Goal: Task Accomplishment & Management: Complete application form

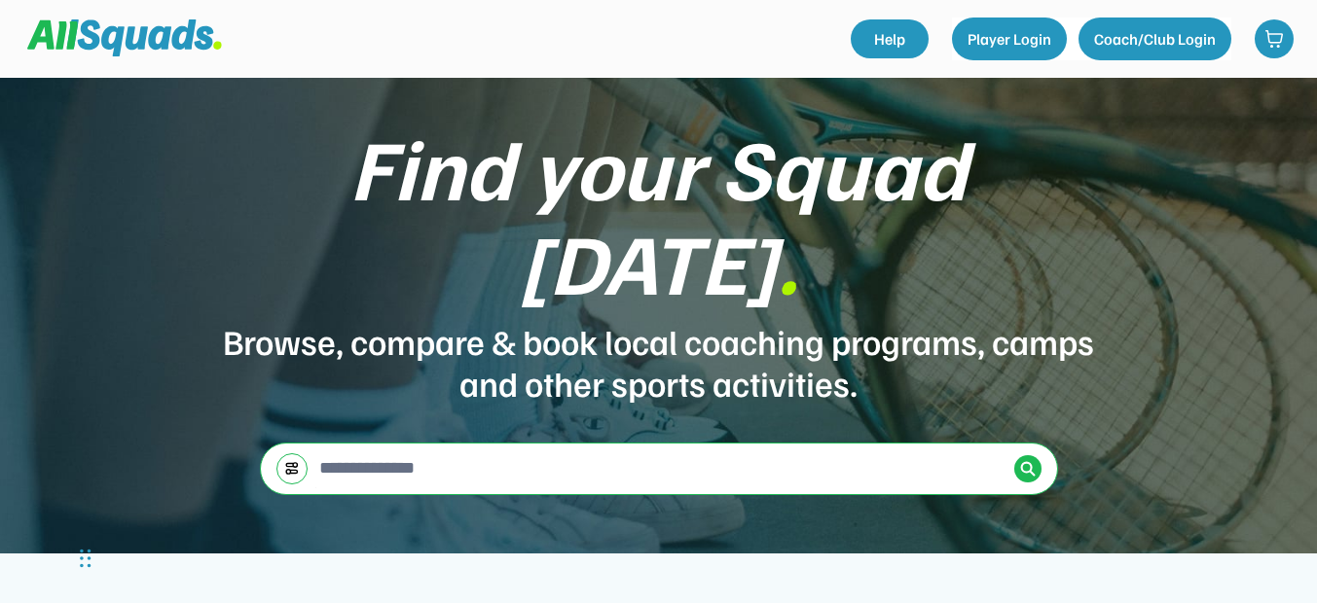
scroll to position [487, 0]
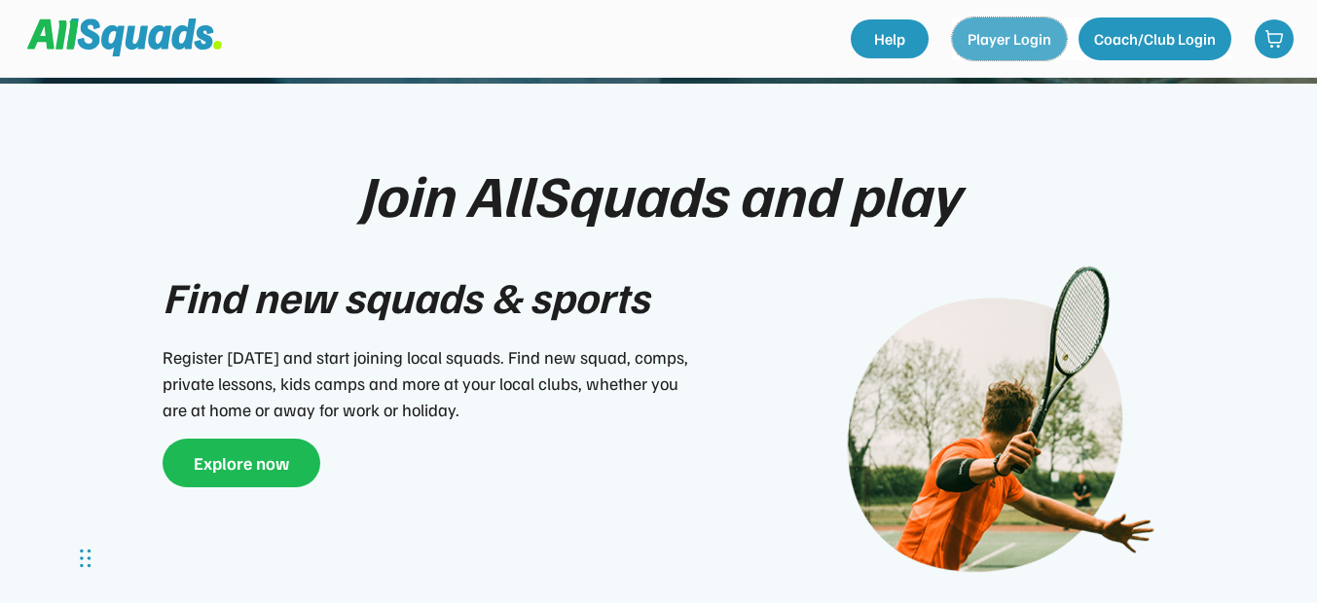
click at [1027, 45] on button "Player Login" at bounding box center [1009, 39] width 115 height 43
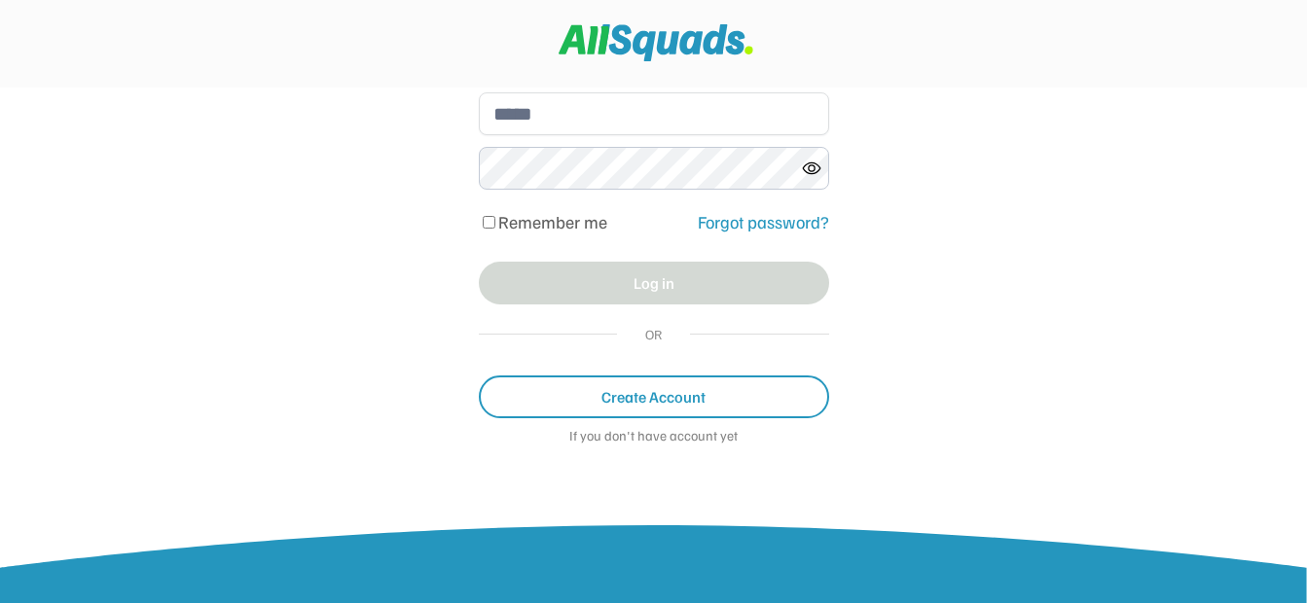
click at [663, 404] on button "Create Account" at bounding box center [654, 397] width 350 height 43
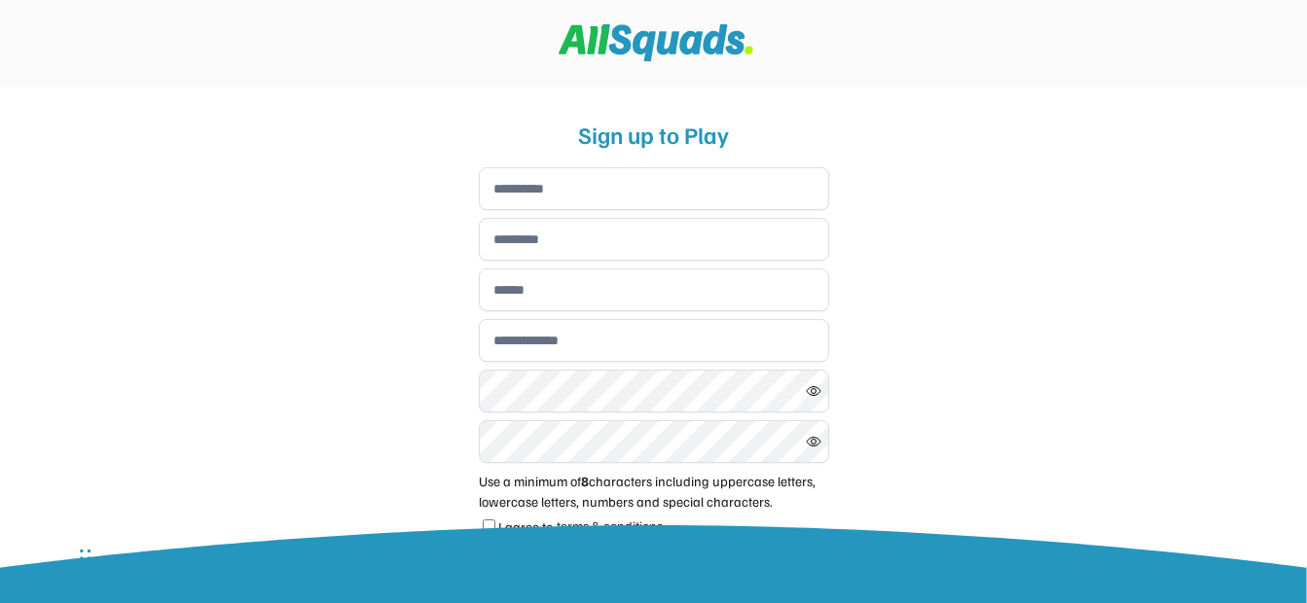
click at [661, 135] on div "Sign up to Play" at bounding box center [654, 134] width 350 height 35
drag, startPoint x: 650, startPoint y: 168, endPoint x: 765, endPoint y: 173, distance: 115.0
drag, startPoint x: 915, startPoint y: 299, endPoint x: 881, endPoint y: 300, distance: 34.1
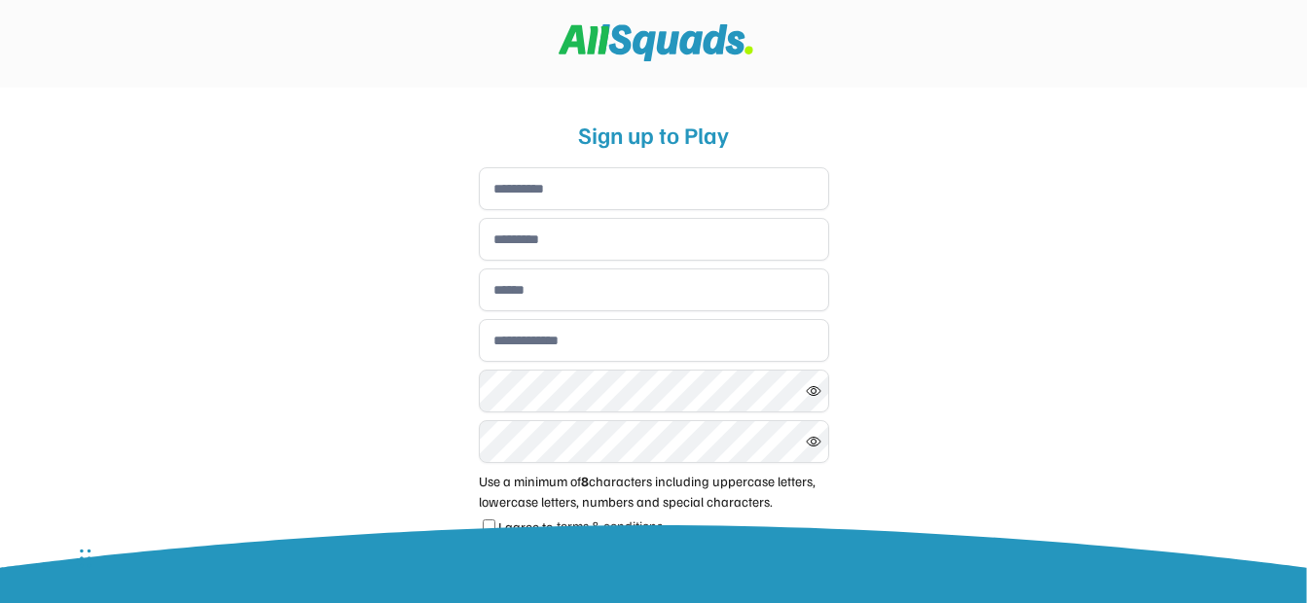
click at [508, 188] on input "input" at bounding box center [654, 188] width 350 height 43
drag, startPoint x: 769, startPoint y: 349, endPoint x: 724, endPoint y: 353, distance: 44.9
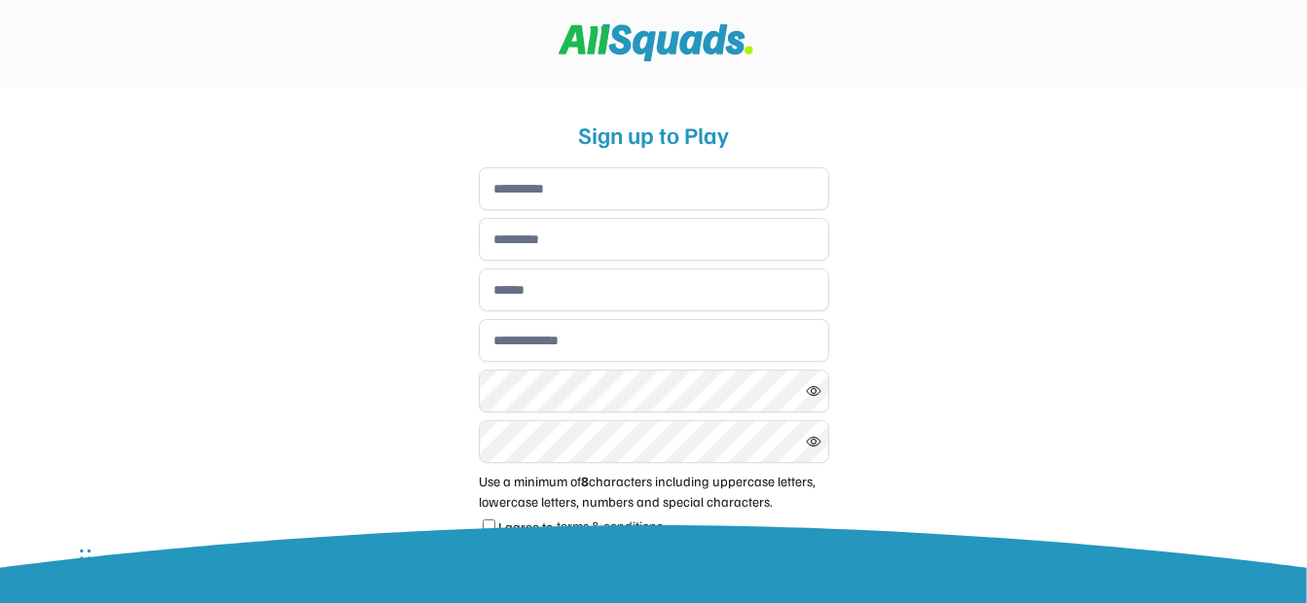
click at [556, 496] on div "Use a minimum of 8 characters including uppercase letters, lowercase letters, n…" at bounding box center [654, 491] width 350 height 41
click at [502, 479] on div "Use a minimum of 8 characters including uppercase letters, lowercase letters, n…" at bounding box center [654, 491] width 350 height 41
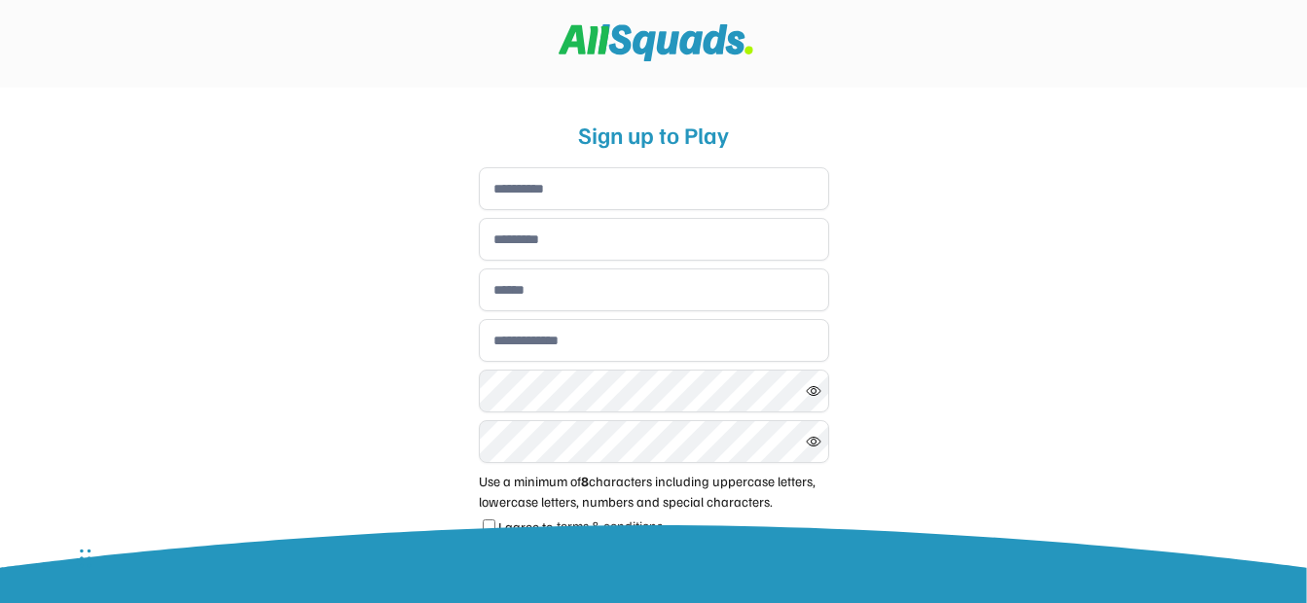
click at [540, 188] on input "input" at bounding box center [654, 188] width 350 height 43
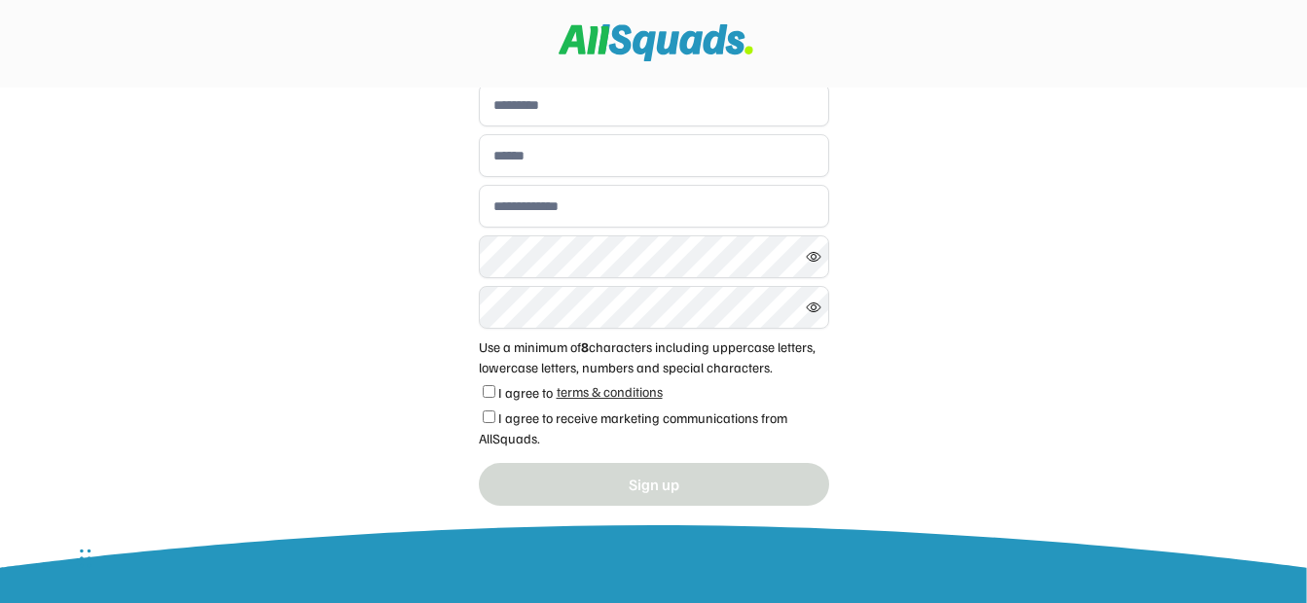
scroll to position [312, 0]
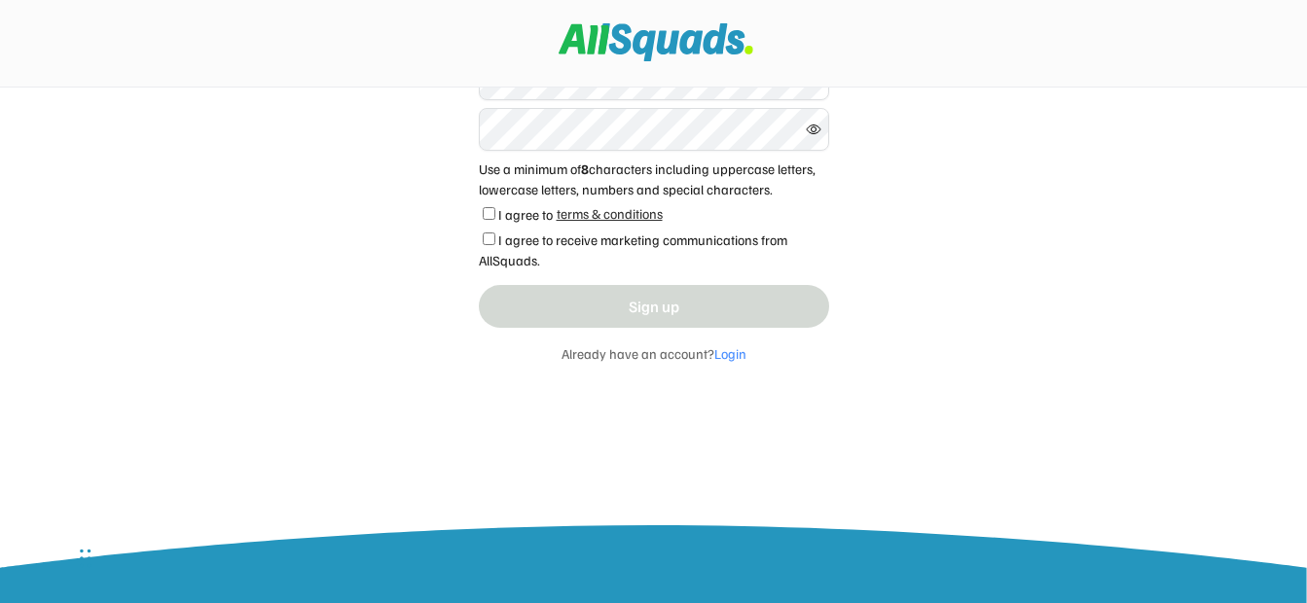
click at [489, 221] on div "I agree to" at bounding box center [516, 214] width 74 height 20
click at [1211, 602] on div at bounding box center [653, 603] width 1307 height 0
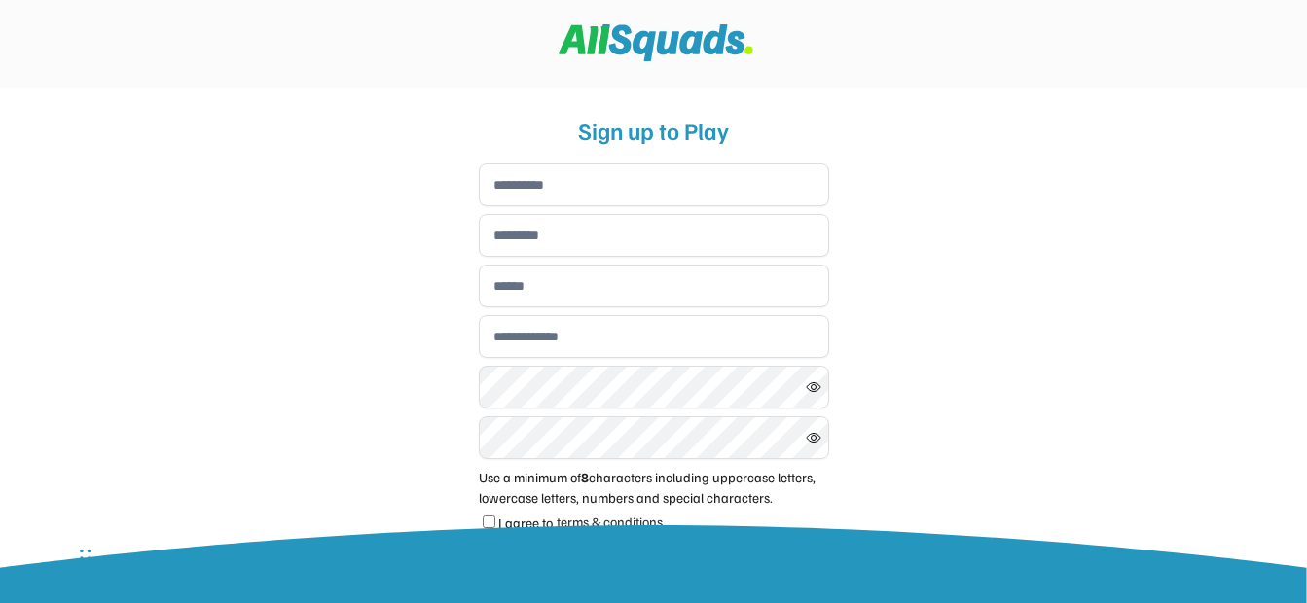
scroll to position [0, 0]
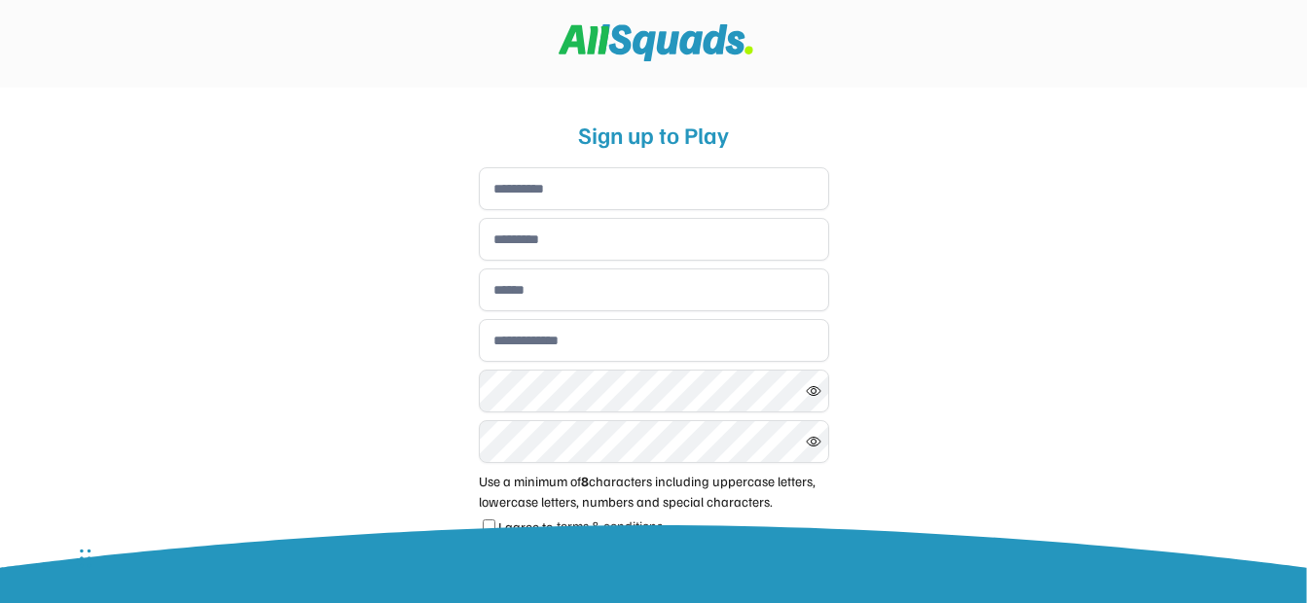
click at [524, 196] on input "input" at bounding box center [654, 188] width 350 height 43
click at [530, 188] on input "input" at bounding box center [654, 188] width 350 height 43
type input "*"
click at [537, 245] on input "input" at bounding box center [654, 239] width 350 height 43
type input "*"
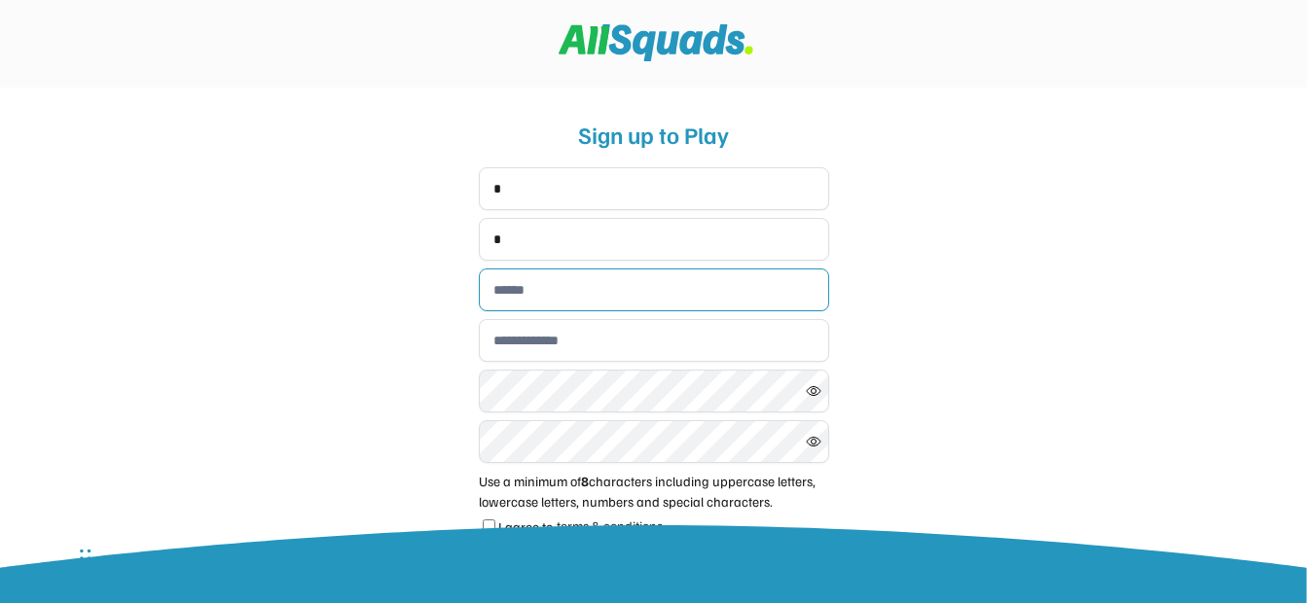
click at [529, 294] on input "email" at bounding box center [654, 290] width 350 height 43
type input "*"
click at [534, 292] on input "email" at bounding box center [654, 290] width 350 height 43
type input "**********"
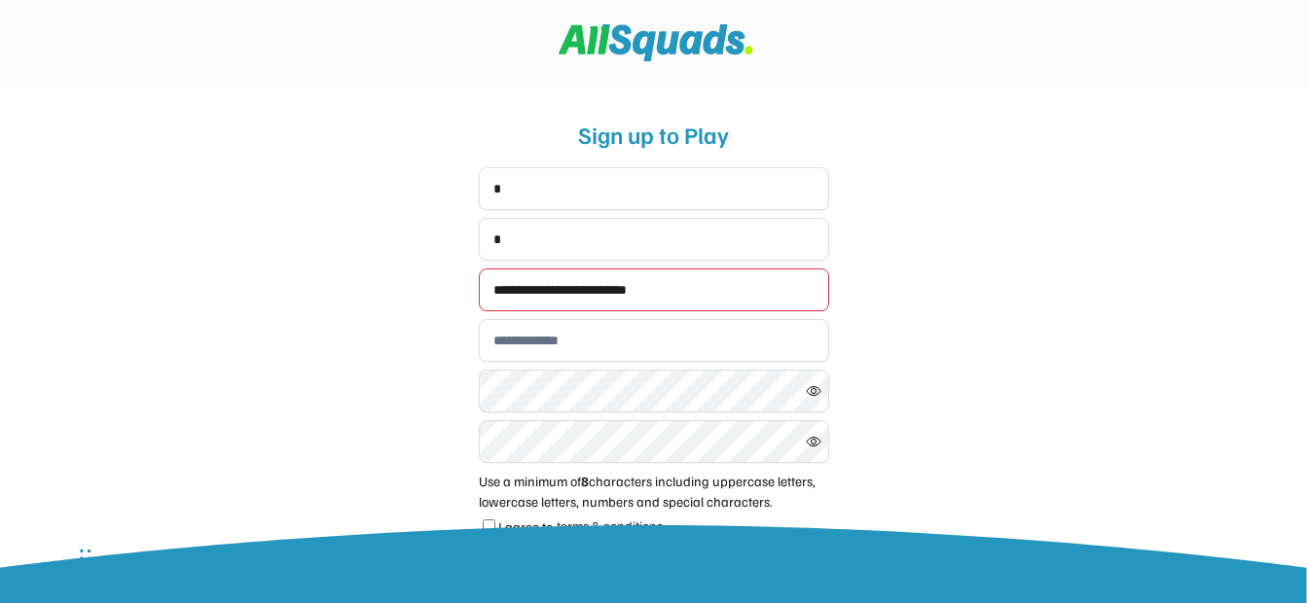
type input "**********"
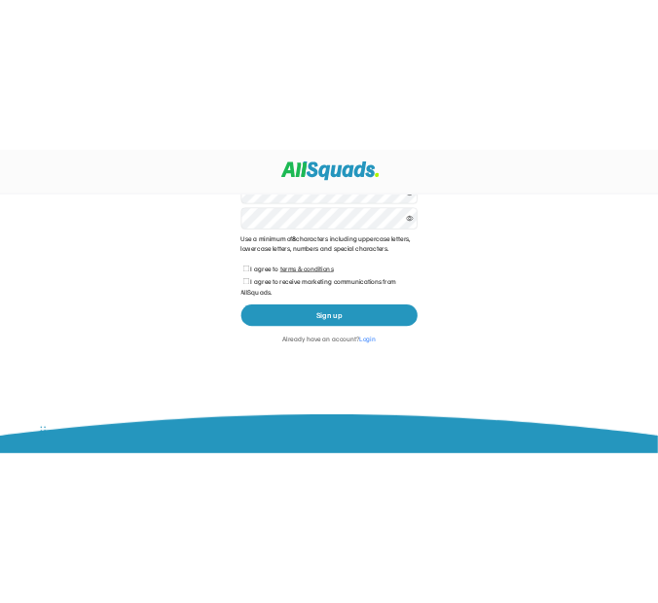
scroll to position [328, 0]
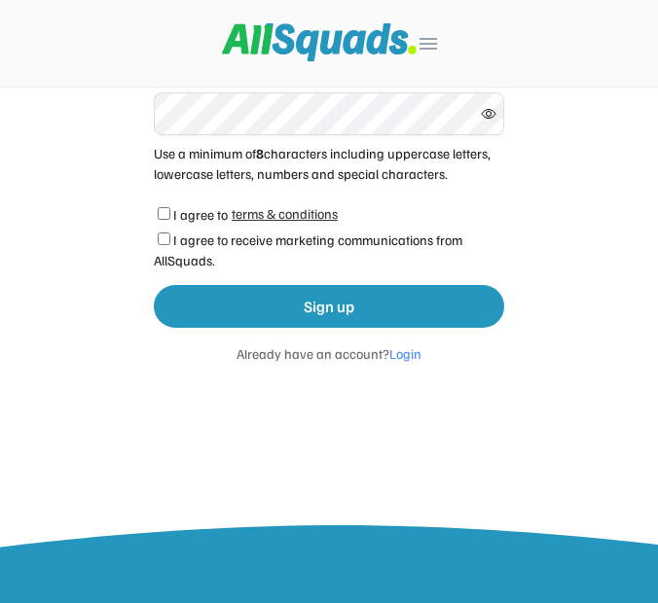
click at [639, 95] on div "**********" at bounding box center [329, 137] width 658 height 931
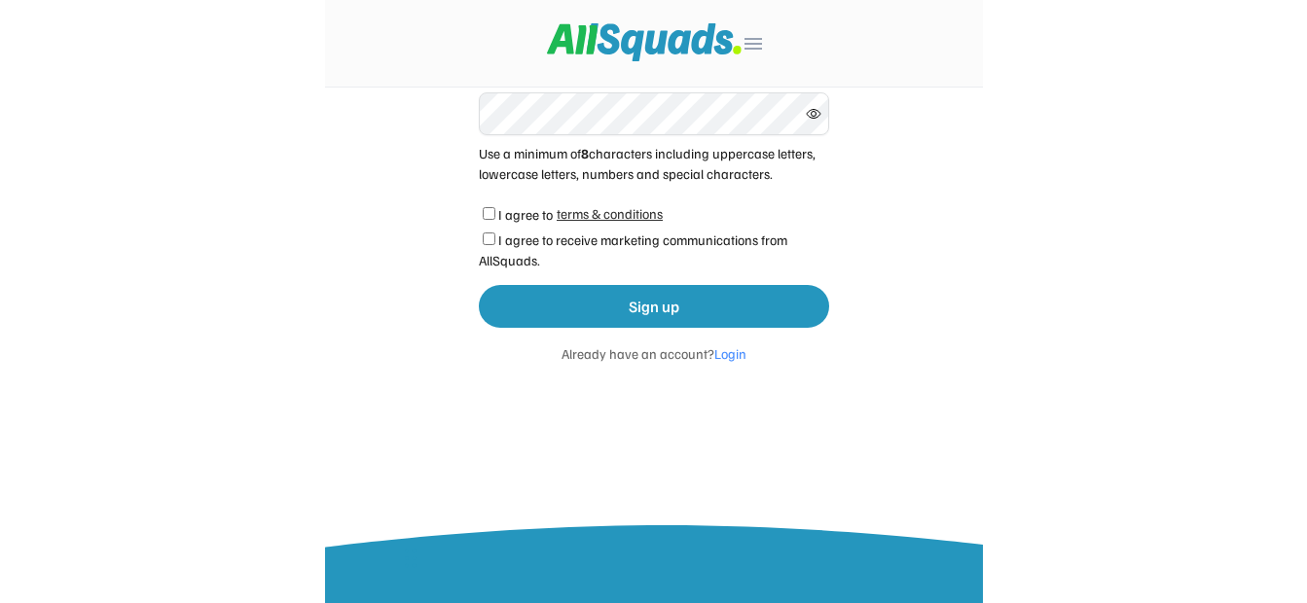
scroll to position [0, 0]
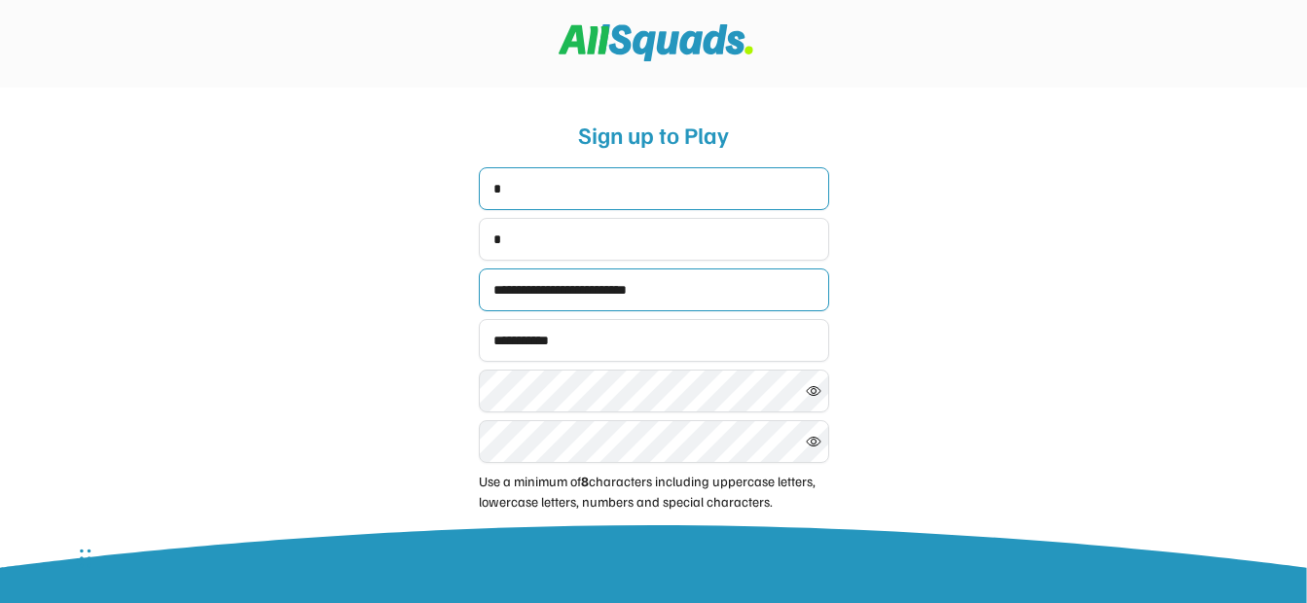
click at [958, 172] on div "**********" at bounding box center [653, 465] width 1307 height 931
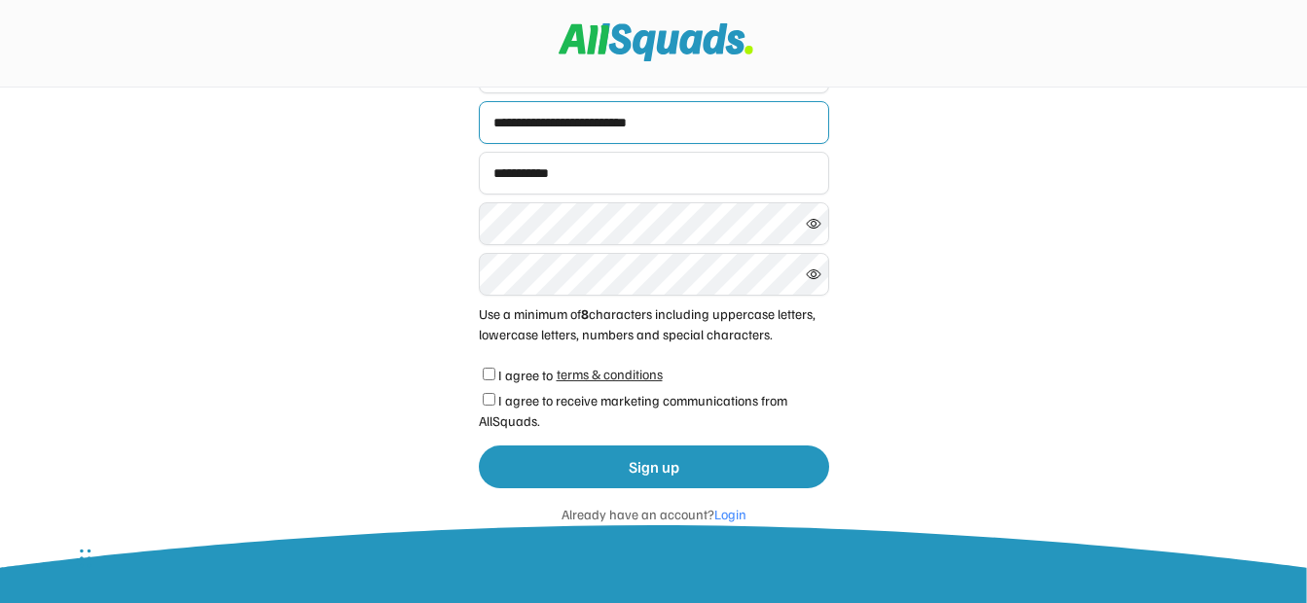
scroll to position [133, 0]
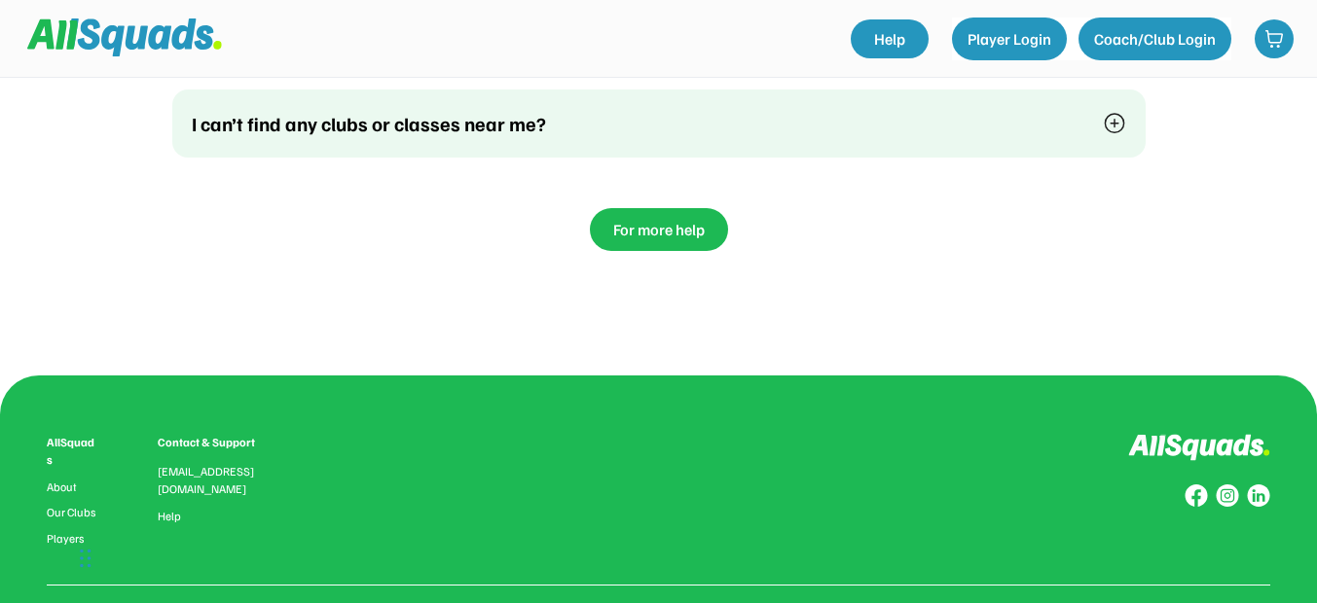
scroll to position [5321, 0]
